Goal: Find specific page/section: Find specific page/section

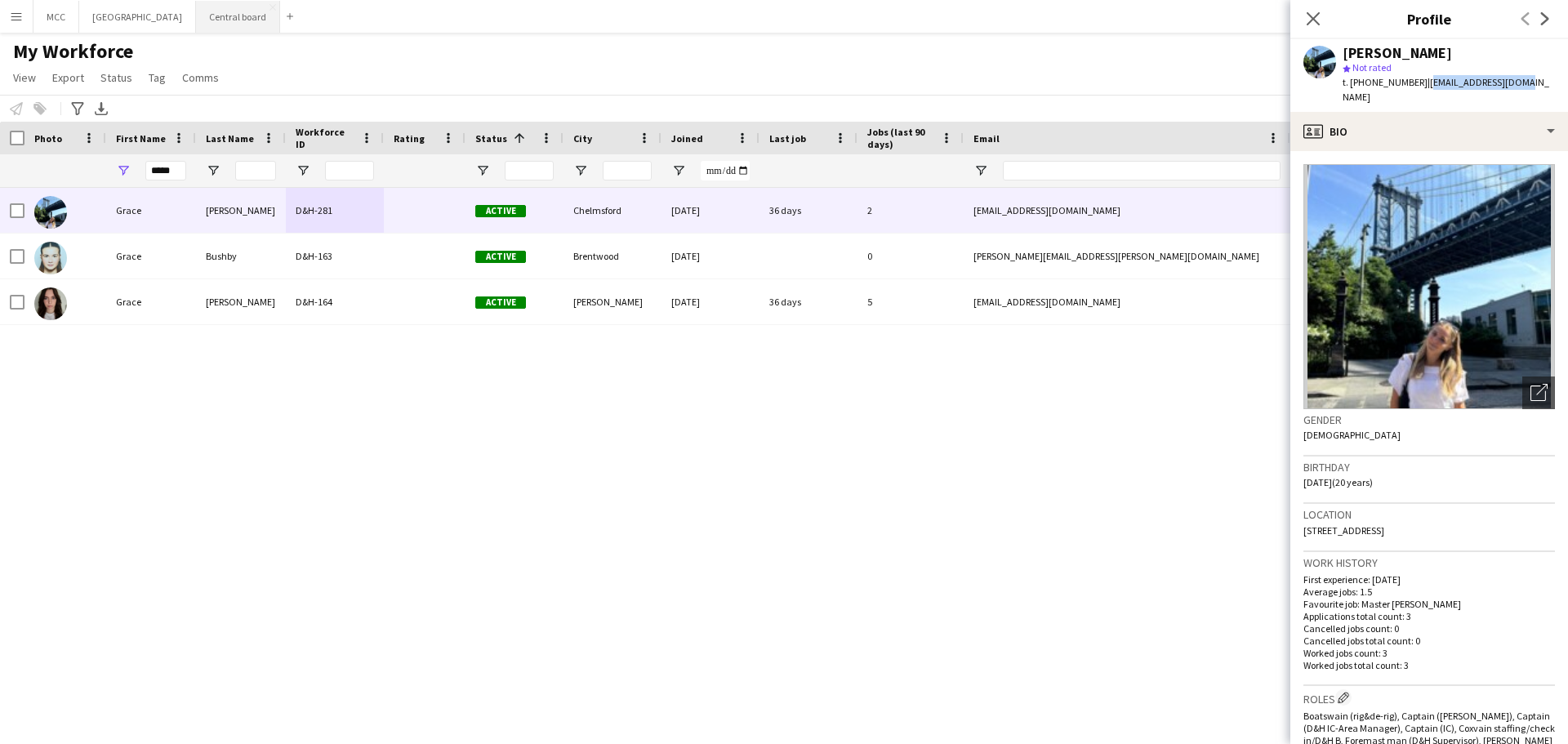
click at [252, 19] on button "Central board Close" at bounding box center [238, 17] width 84 height 32
